Goal: Navigation & Orientation: Find specific page/section

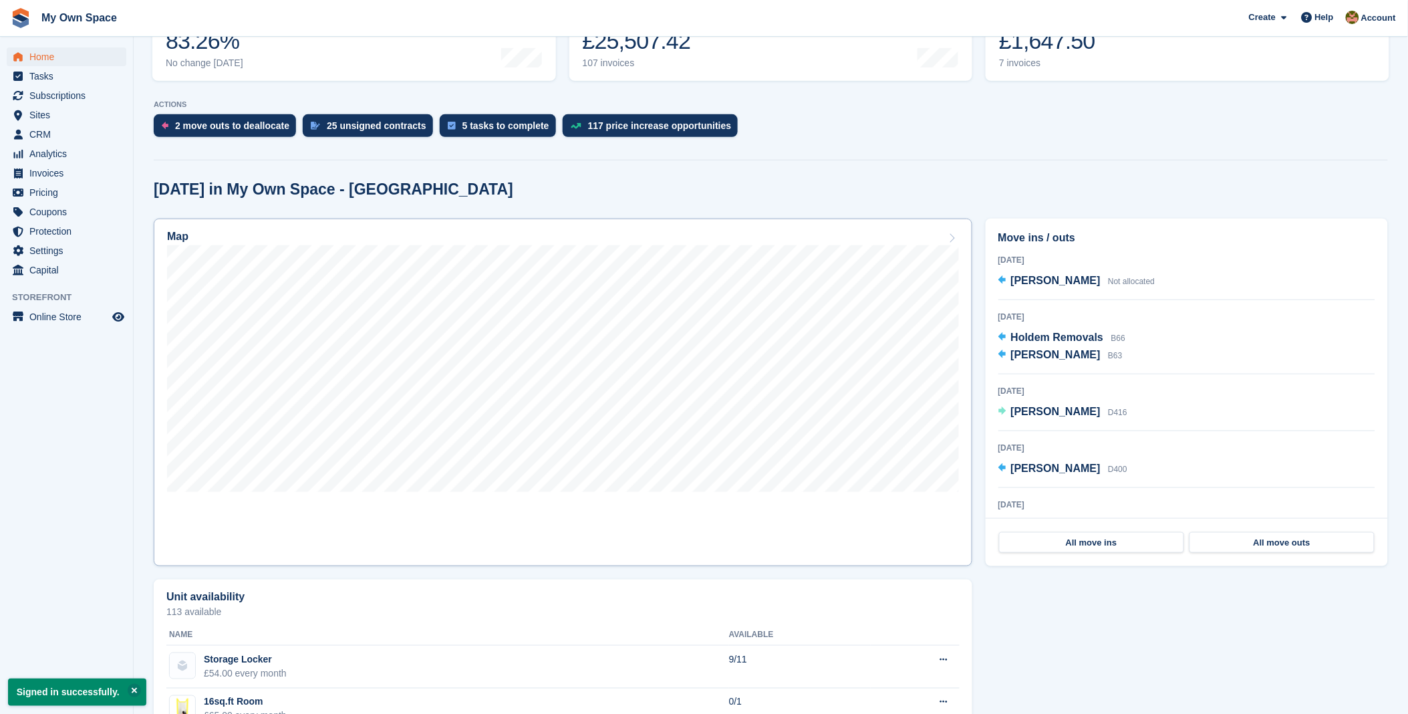
scroll to position [223, 0]
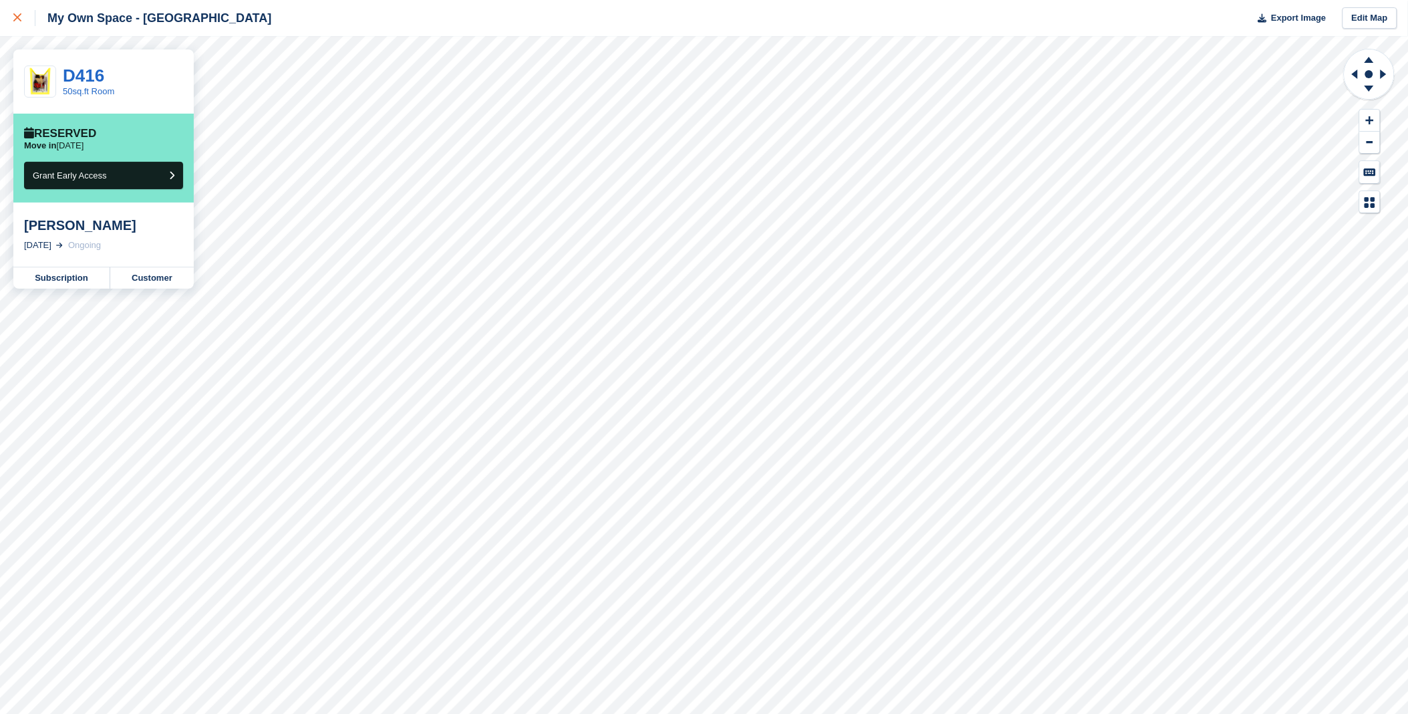
click at [12, 20] on link at bounding box center [17, 18] width 35 height 36
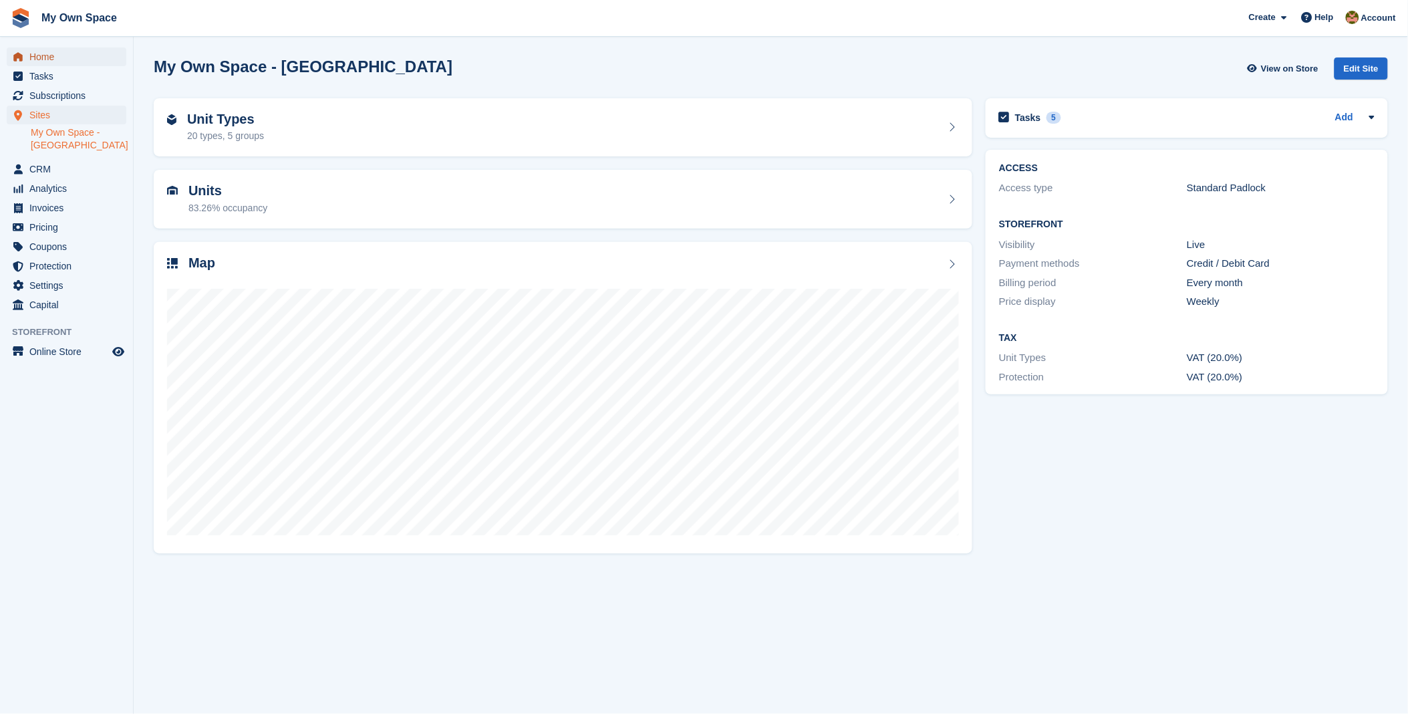
click at [30, 59] on span "Home" at bounding box center [69, 56] width 80 height 19
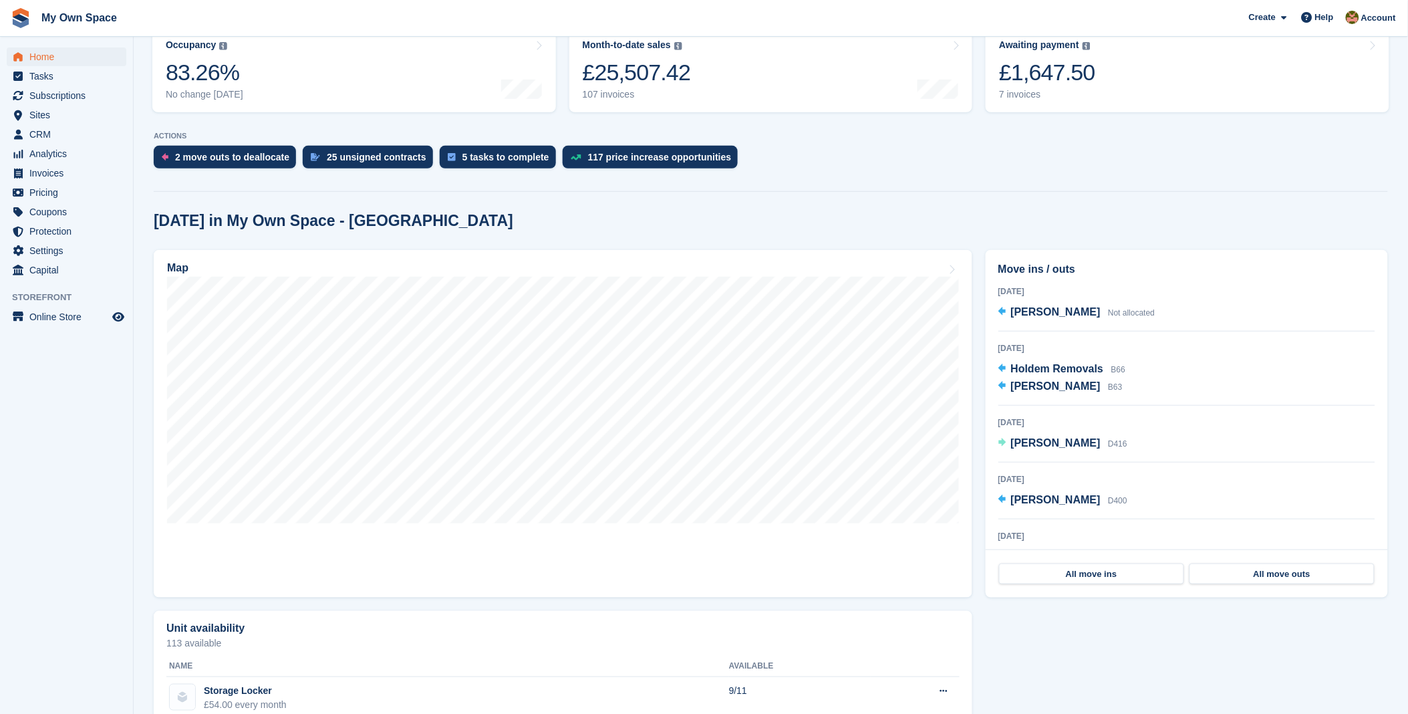
scroll to position [223, 0]
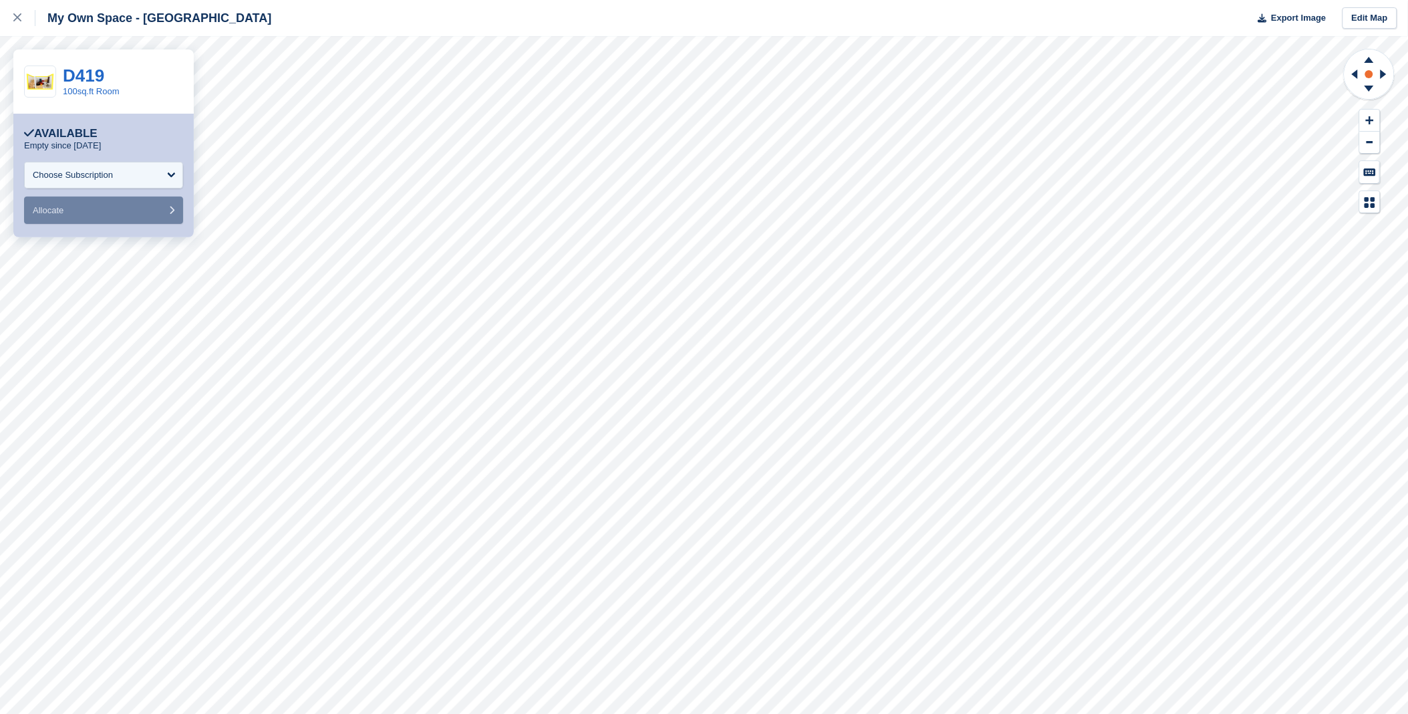
click at [1367, 67] on rect at bounding box center [1369, 74] width 16 height 16
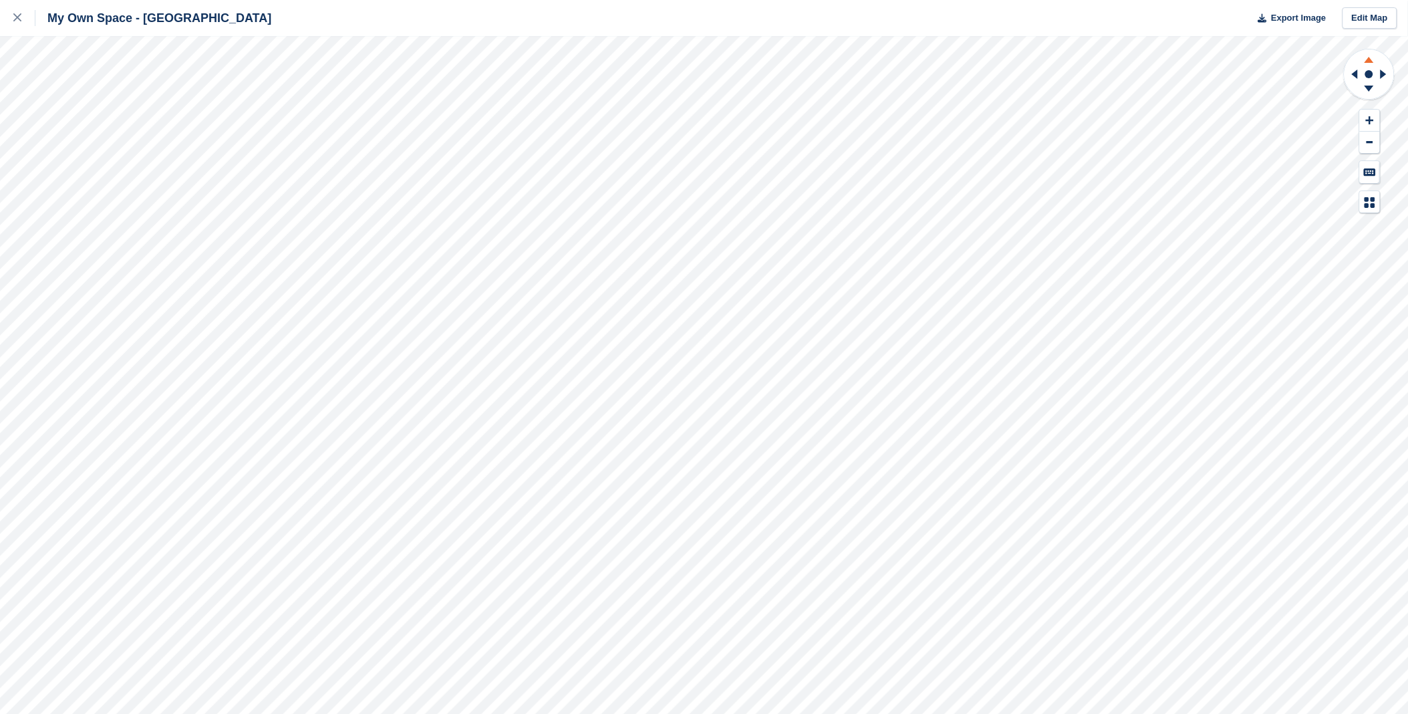
click at [1371, 63] on icon at bounding box center [1369, 57] width 35 height 17
click at [1373, 62] on icon at bounding box center [1369, 60] width 9 height 6
click at [15, 19] on icon at bounding box center [17, 17] width 8 height 8
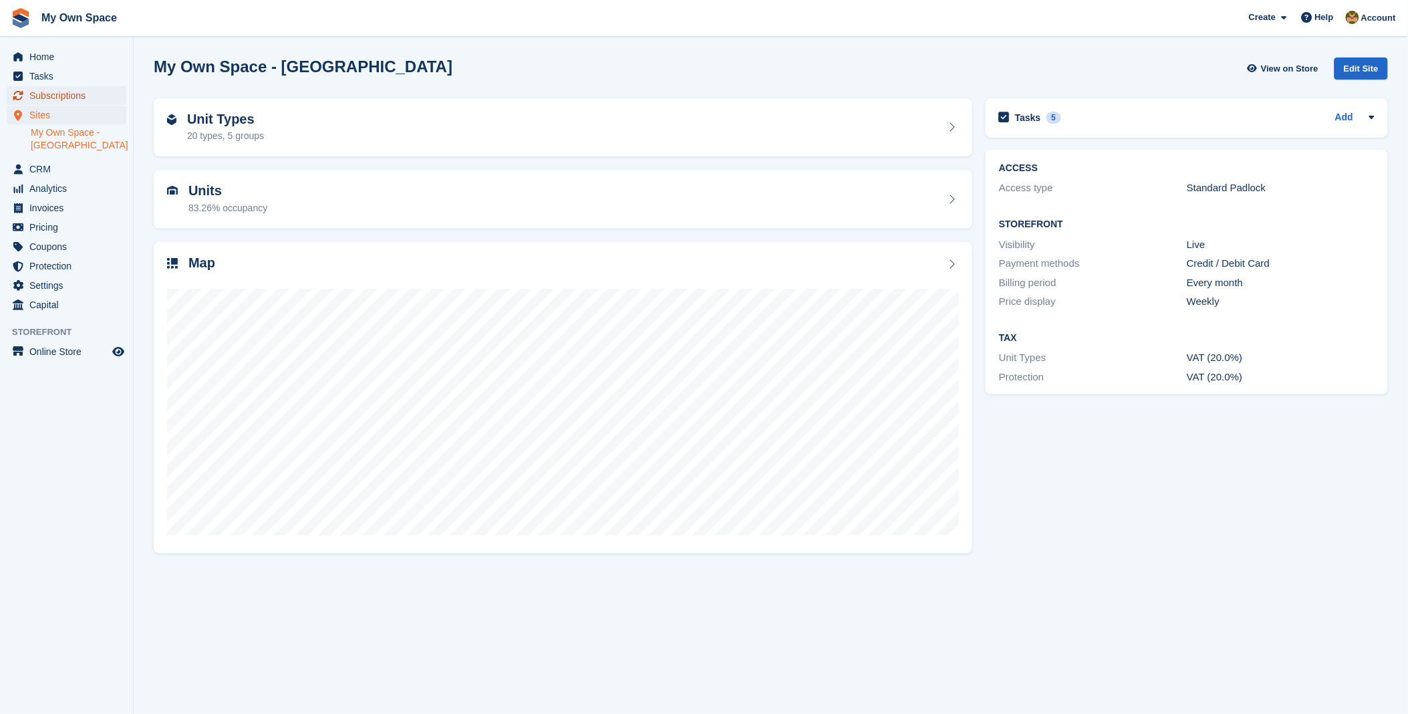
click at [52, 88] on span "Subscriptions" at bounding box center [69, 95] width 80 height 19
